Goal: Task Accomplishment & Management: Manage account settings

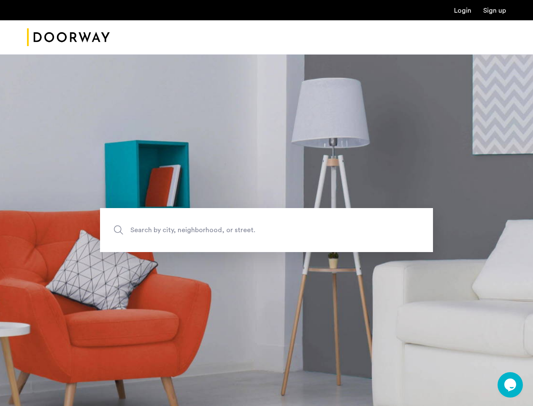
click at [511, 384] on icon "Chat widget" at bounding box center [511, 384] width 12 height 13
